Goal: Task Accomplishment & Management: Complete application form

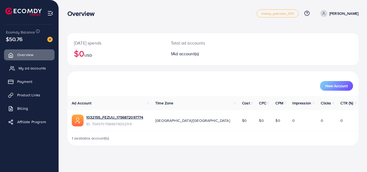
click at [28, 70] on span "My ad accounts" at bounding box center [32, 68] width 27 height 5
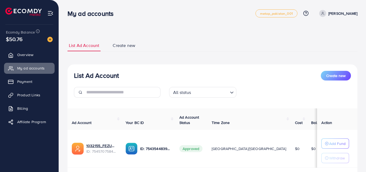
click at [126, 45] on span "Create new" at bounding box center [124, 45] width 23 height 6
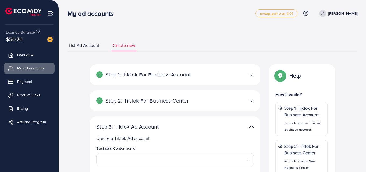
click at [86, 51] on link "List Ad Account" at bounding box center [84, 46] width 33 height 12
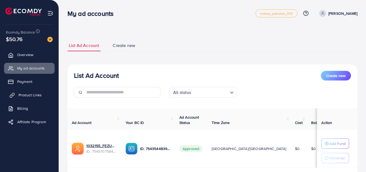
click at [31, 95] on span "Product Links" at bounding box center [30, 95] width 23 height 5
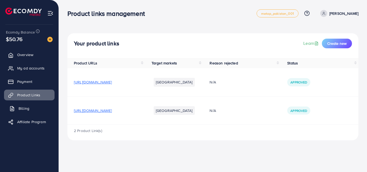
click at [18, 107] on link "Billing" at bounding box center [29, 108] width 51 height 11
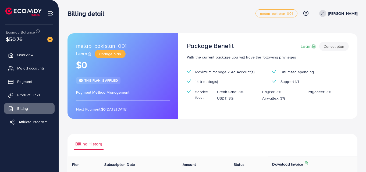
click at [30, 123] on span "Affiliate Program" at bounding box center [33, 121] width 29 height 5
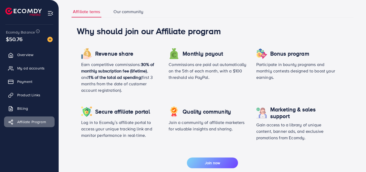
scroll to position [24, 0]
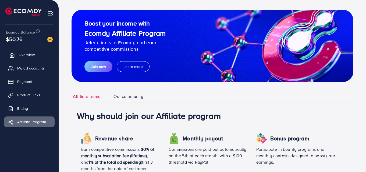
click at [28, 56] on span "Overview" at bounding box center [27, 54] width 16 height 5
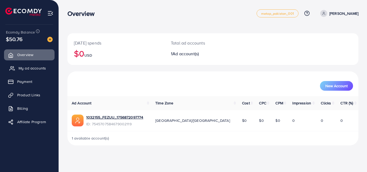
click at [27, 69] on span "My ad accounts" at bounding box center [32, 68] width 27 height 5
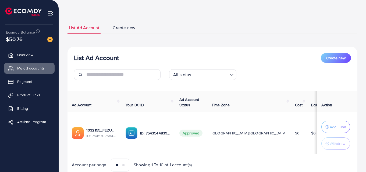
scroll to position [40, 0]
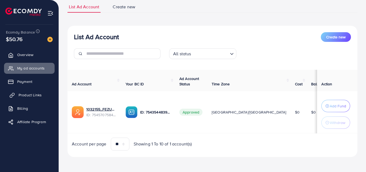
click at [41, 98] on link "Product Links" at bounding box center [29, 95] width 51 height 11
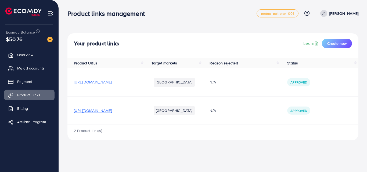
click at [107, 110] on span "[URL][DOMAIN_NAME]" at bounding box center [93, 110] width 38 height 5
click at [23, 69] on span "My ad accounts" at bounding box center [32, 68] width 27 height 5
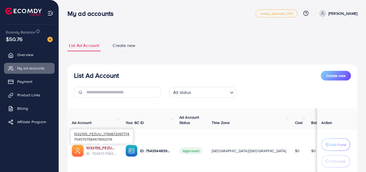
click at [93, 147] on link "1032155_FEZUU_1756872097774" at bounding box center [101, 148] width 31 height 5
click at [93, 148] on link "1032155_FEZUU_1756872097774" at bounding box center [101, 148] width 31 height 5
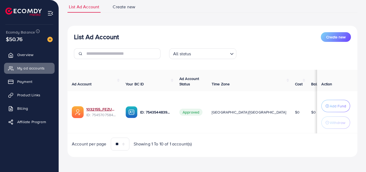
scroll to position [40, 0]
click at [104, 109] on link "1032155_FEZUU_1756872097774" at bounding box center [101, 109] width 31 height 5
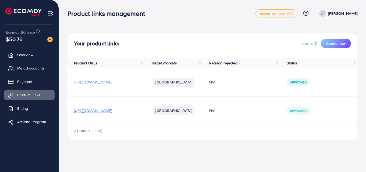
click at [83, 113] on span "[URL][DOMAIN_NAME]" at bounding box center [93, 110] width 38 height 5
click at [26, 67] on span "My ad accounts" at bounding box center [32, 68] width 27 height 5
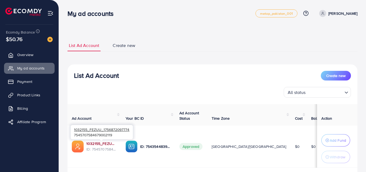
click at [96, 145] on link "1032155_FEZUU_1756872097774" at bounding box center [101, 143] width 31 height 5
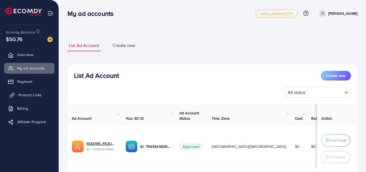
click at [36, 95] on span "Product Links" at bounding box center [30, 95] width 23 height 5
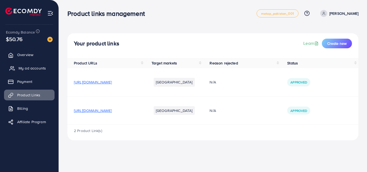
click at [42, 67] on span "My ad accounts" at bounding box center [32, 68] width 27 height 5
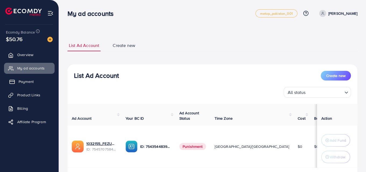
click at [33, 80] on span "Payment" at bounding box center [26, 81] width 15 height 5
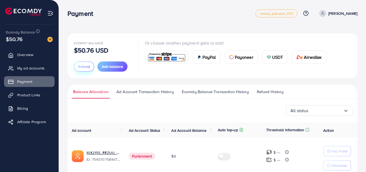
click at [86, 68] on span "Refund" at bounding box center [84, 66] width 12 height 5
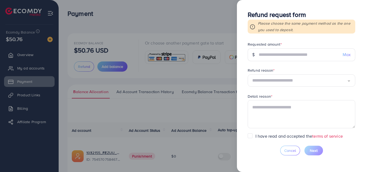
click at [346, 54] on span "Max" at bounding box center [347, 55] width 8 height 6
type input "*****"
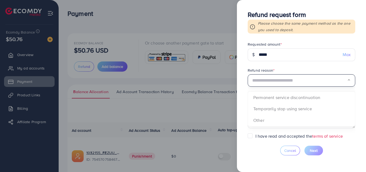
click at [279, 80] on input "Search for option" at bounding box center [299, 81] width 95 height 8
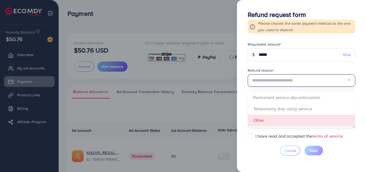
click at [269, 119] on form "Requested amount * $ ***** Max Refund reason * Loading... Permanent service dis…" at bounding box center [302, 88] width 108 height 92
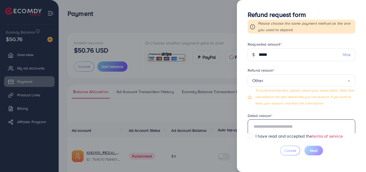
click at [278, 127] on textarea at bounding box center [302, 134] width 108 height 28
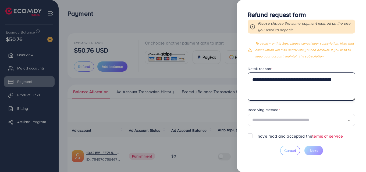
scroll to position [26, 0]
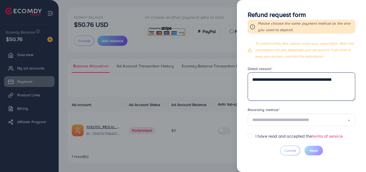
type textarea "**********"
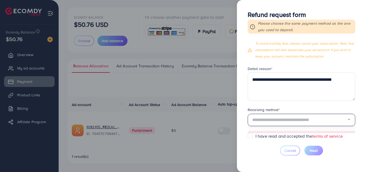
click at [291, 120] on input "Search for option" at bounding box center [299, 120] width 95 height 8
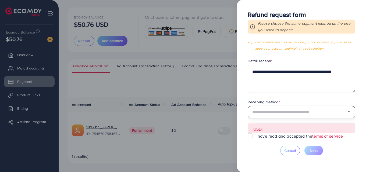
scroll to position [57, 0]
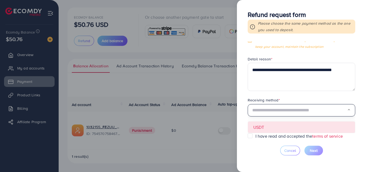
click at [276, 127] on form "**********" at bounding box center [302, 88] width 108 height 92
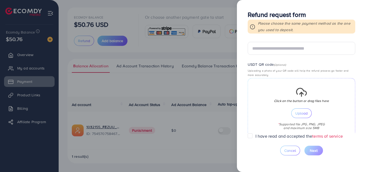
scroll to position [182, 0]
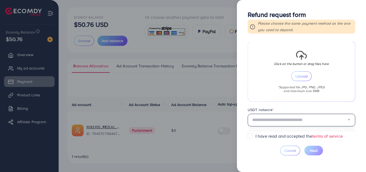
click at [296, 119] on input "Search for option" at bounding box center [299, 120] width 95 height 8
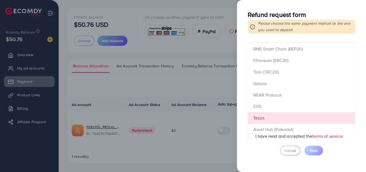
scroll to position [274, 0]
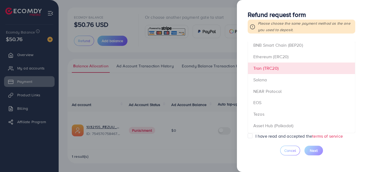
click at [276, 68] on form "**********" at bounding box center [302, 88] width 108 height 92
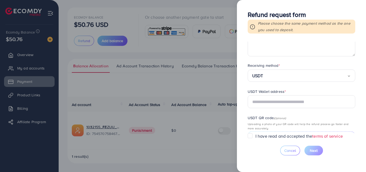
scroll to position [74, 0]
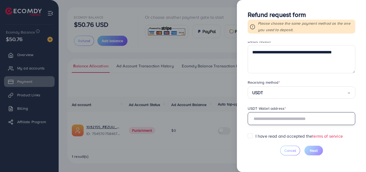
click at [263, 120] on input "text" at bounding box center [302, 118] width 108 height 13
paste input "**********"
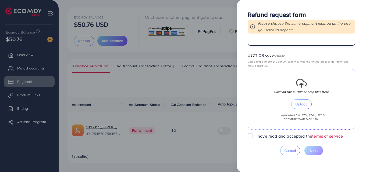
scroll to position [155, 0]
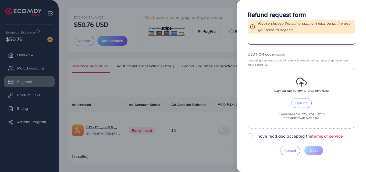
type input "**********"
click at [300, 102] on span "Upload" at bounding box center [301, 103] width 12 height 4
click at [301, 103] on span "Upload" at bounding box center [301, 103] width 12 height 4
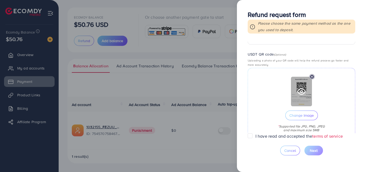
click at [299, 91] on icon at bounding box center [301, 91] width 9 height 9
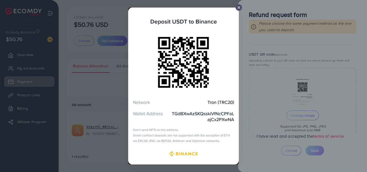
click at [239, 5] on icon at bounding box center [239, 7] width 4 height 4
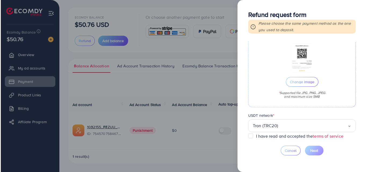
scroll to position [194, 0]
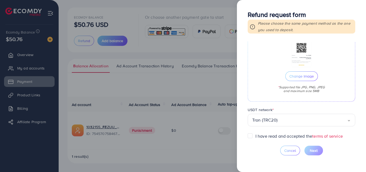
click at [256, 136] on label "I have read and accepted the terms of service" at bounding box center [299, 136] width 87 height 6
click at [312, 151] on span "Next" at bounding box center [314, 150] width 8 height 5
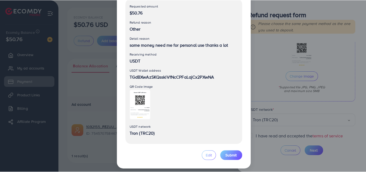
scroll to position [62, 0]
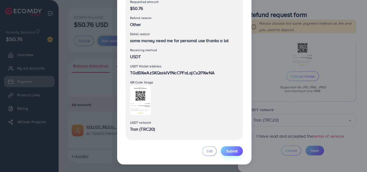
click at [232, 150] on span "Submit" at bounding box center [231, 151] width 11 height 5
click at [231, 152] on span "Submit" at bounding box center [231, 151] width 11 height 5
click at [231, 151] on span "Submit" at bounding box center [231, 151] width 11 height 5
click at [230, 151] on span "Submit" at bounding box center [231, 151] width 11 height 5
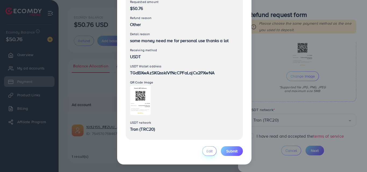
click at [209, 152] on span "Edit" at bounding box center [210, 151] width 6 height 5
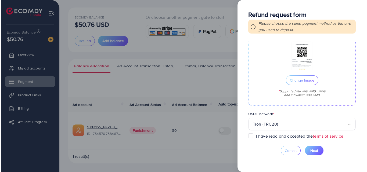
scroll to position [194, 0]
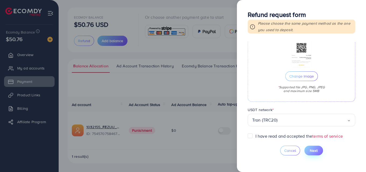
click at [313, 150] on span "Next" at bounding box center [314, 150] width 8 height 5
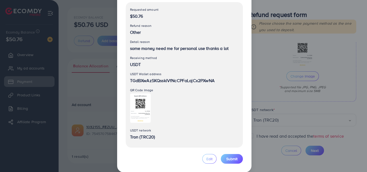
scroll to position [62, 0]
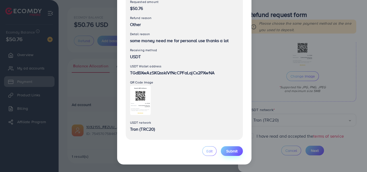
click at [229, 151] on span "Submit" at bounding box center [231, 151] width 11 height 5
click at [262, 61] on div "Refund request form Here is a summary of your refund request. Please review the…" at bounding box center [183, 86] width 367 height 172
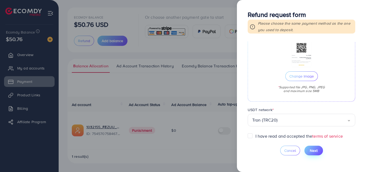
click at [315, 151] on span "Next" at bounding box center [314, 150] width 8 height 5
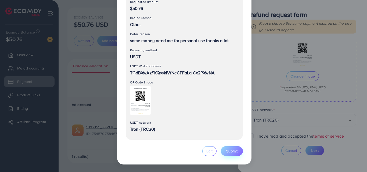
click at [232, 151] on span "Submit" at bounding box center [231, 151] width 11 height 5
click at [233, 151] on span "Submit" at bounding box center [231, 151] width 11 height 5
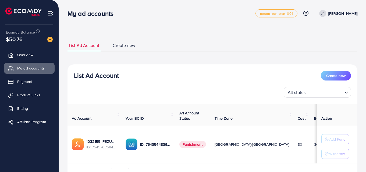
scroll to position [31, 0]
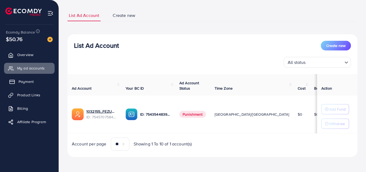
click at [31, 82] on span "Payment" at bounding box center [26, 81] width 15 height 5
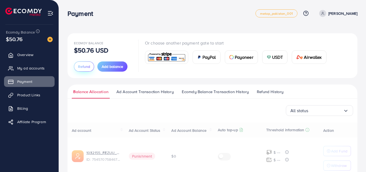
click at [80, 69] on span "Refund" at bounding box center [84, 66] width 12 height 5
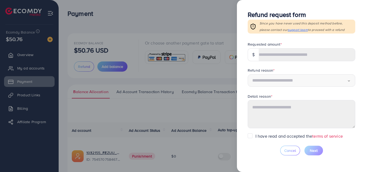
click at [211, 19] on div at bounding box center [183, 86] width 366 height 172
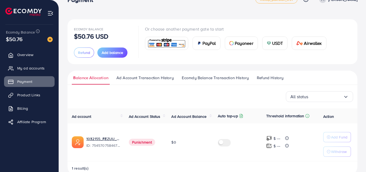
scroll to position [26, 0]
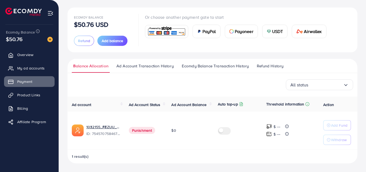
click at [268, 66] on span "Refund History" at bounding box center [270, 66] width 27 height 6
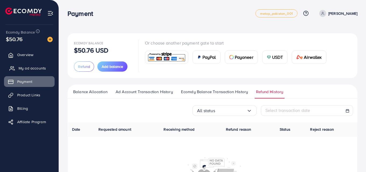
click at [41, 68] on span "My ad accounts" at bounding box center [32, 68] width 27 height 5
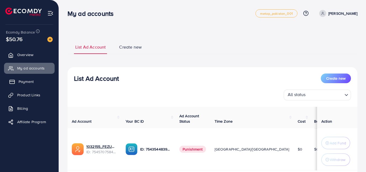
click at [31, 82] on span "Payment" at bounding box center [26, 81] width 15 height 5
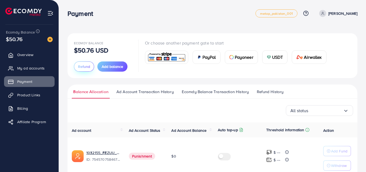
click at [83, 69] on span "Refund" at bounding box center [84, 66] width 12 height 5
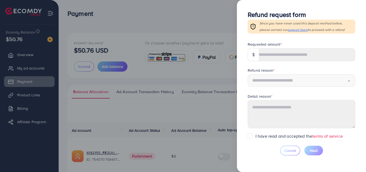
click at [230, 72] on div at bounding box center [183, 86] width 366 height 172
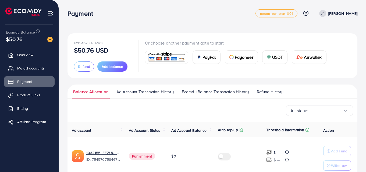
click at [228, 112] on div "All status Loading..." at bounding box center [212, 110] width 281 height 11
click at [239, 77] on div "Ecomdy Balance $50.76 USD Refund Add balance Or choose another payment gate to …" at bounding box center [213, 55] width 290 height 45
click at [248, 22] on nav "Payment metap_pakistan_001 Help Center Contact Support Plans and Pricing Term a…" at bounding box center [213, 13] width 290 height 19
click at [29, 67] on span "My ad accounts" at bounding box center [32, 68] width 27 height 5
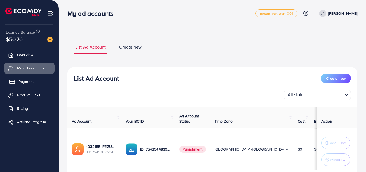
click at [26, 81] on span "Payment" at bounding box center [26, 81] width 15 height 5
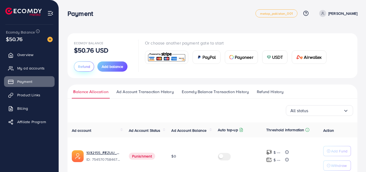
click at [86, 68] on span "Refund" at bounding box center [84, 66] width 12 height 5
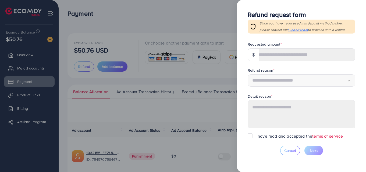
click at [129, 16] on div at bounding box center [183, 86] width 366 height 172
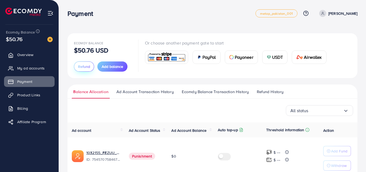
click at [87, 68] on span "Refund" at bounding box center [84, 66] width 12 height 5
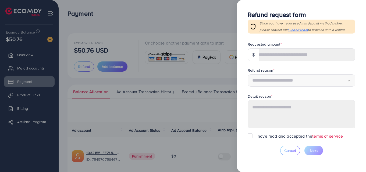
click at [152, 21] on div at bounding box center [183, 86] width 366 height 172
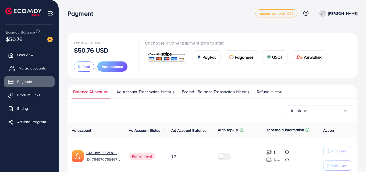
click at [28, 69] on span "My ad accounts" at bounding box center [32, 68] width 27 height 5
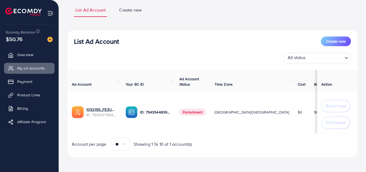
scroll to position [38, 0]
click at [36, 94] on span "Product Links" at bounding box center [30, 95] width 23 height 5
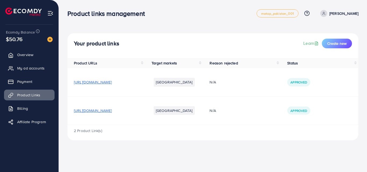
click at [112, 112] on span "[URL][DOMAIN_NAME]" at bounding box center [93, 110] width 38 height 5
click at [112, 111] on span "[URL][DOMAIN_NAME]" at bounding box center [93, 110] width 38 height 5
